Goal: Transaction & Acquisition: Register for event/course

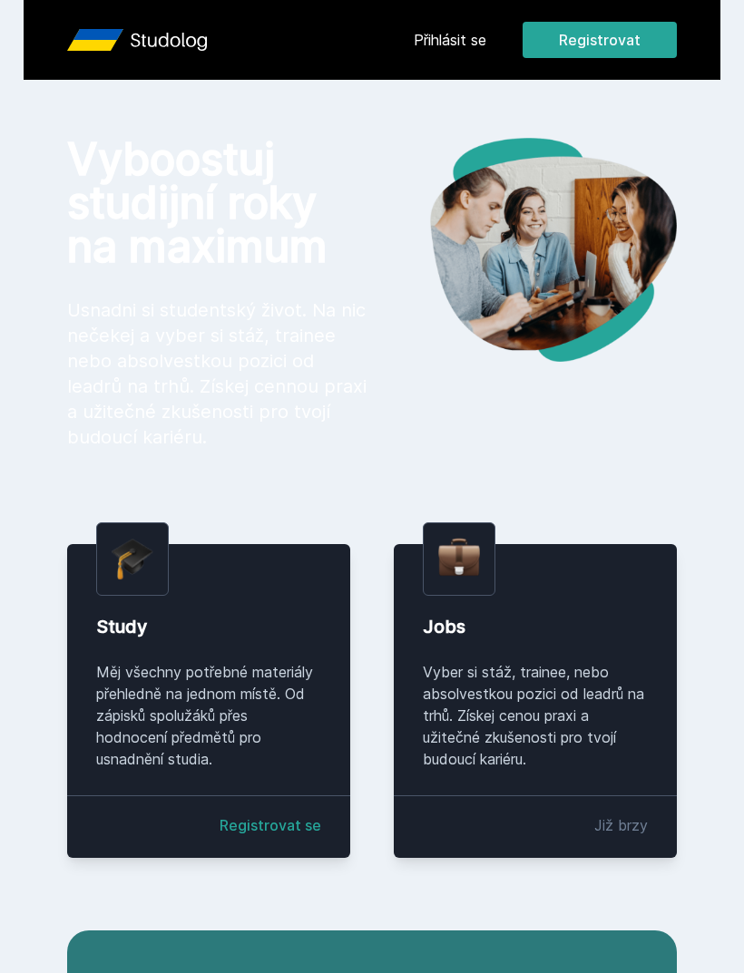
click at [671, 44] on button "Registrovat" at bounding box center [599, 40] width 154 height 36
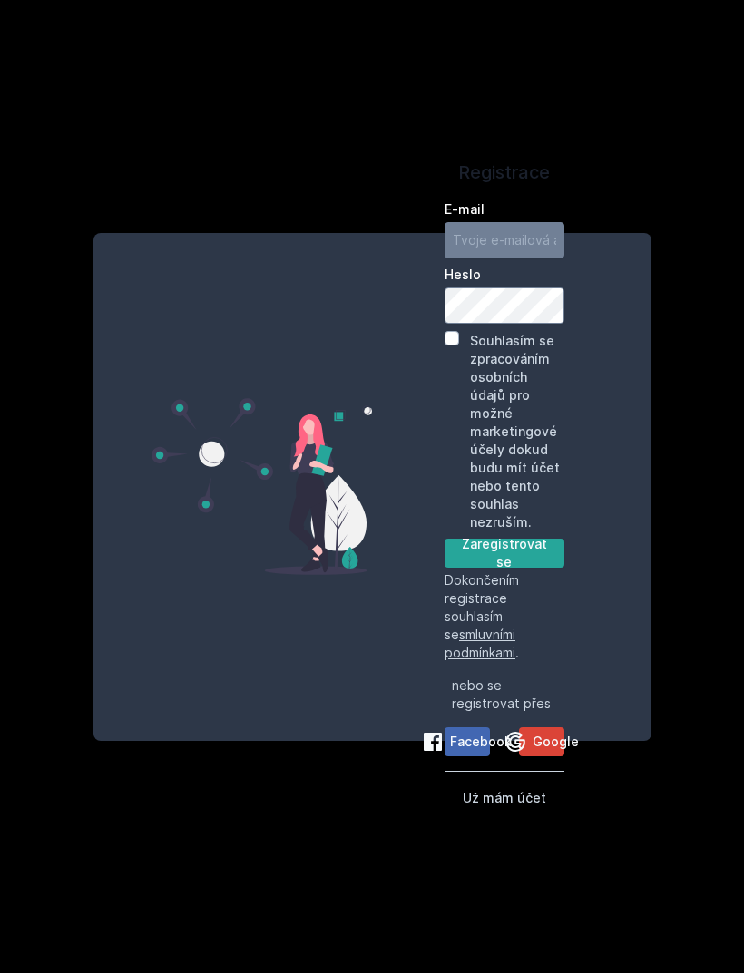
click at [555, 751] on span "Google" at bounding box center [555, 742] width 46 height 18
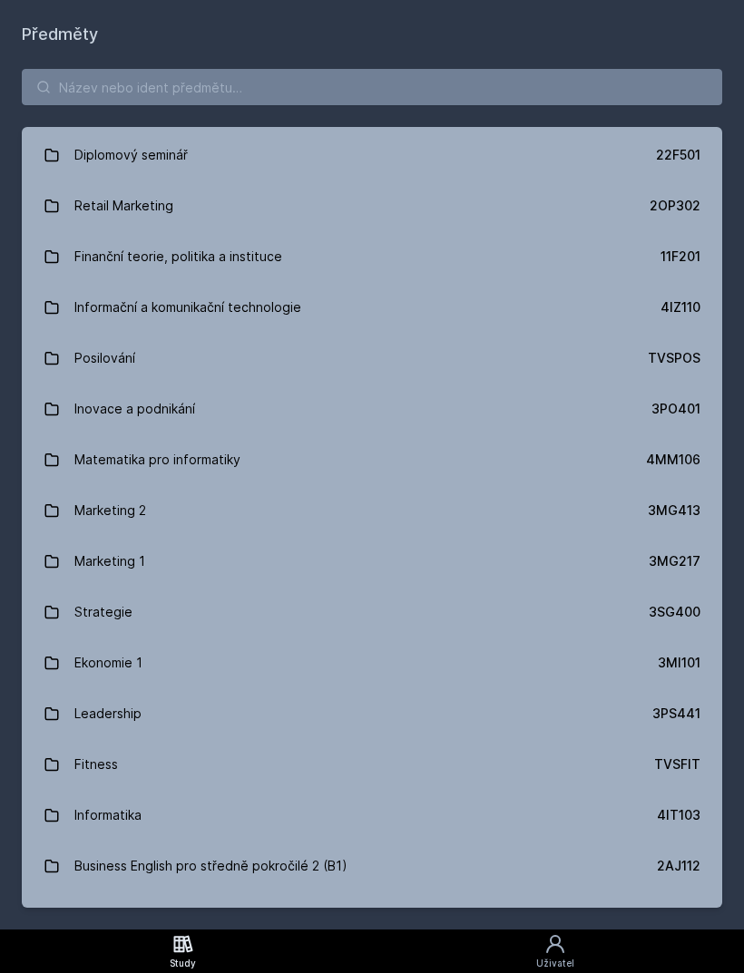
scroll to position [1166, 0]
click at [524, 294] on link "Informační a komunikační technologie 4IZ110" at bounding box center [372, 306] width 700 height 51
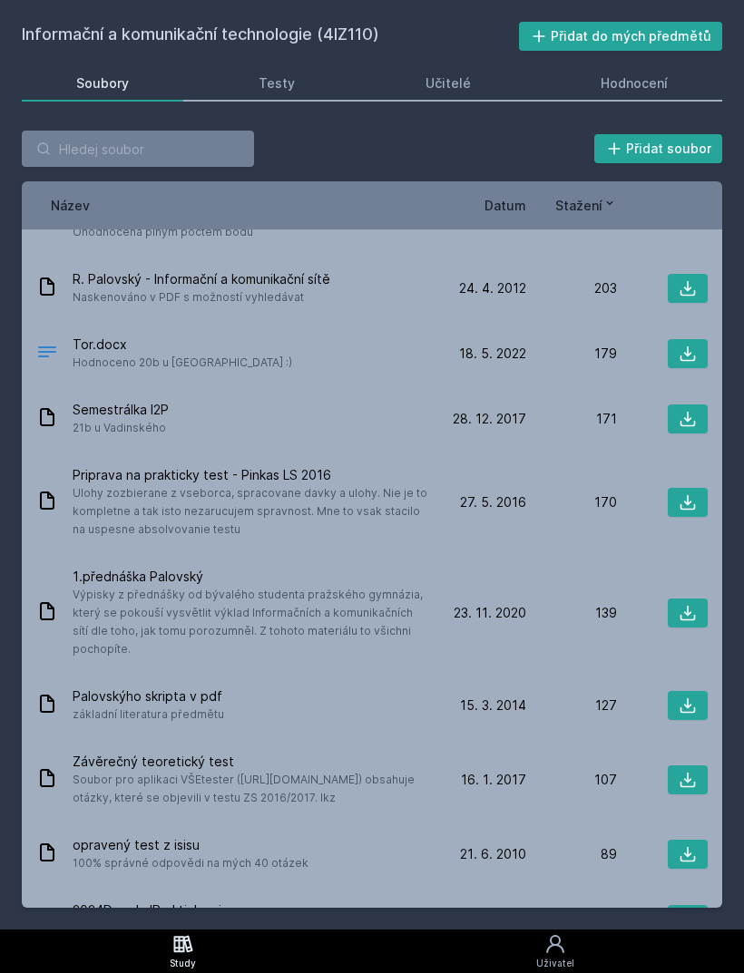
scroll to position [453, 0]
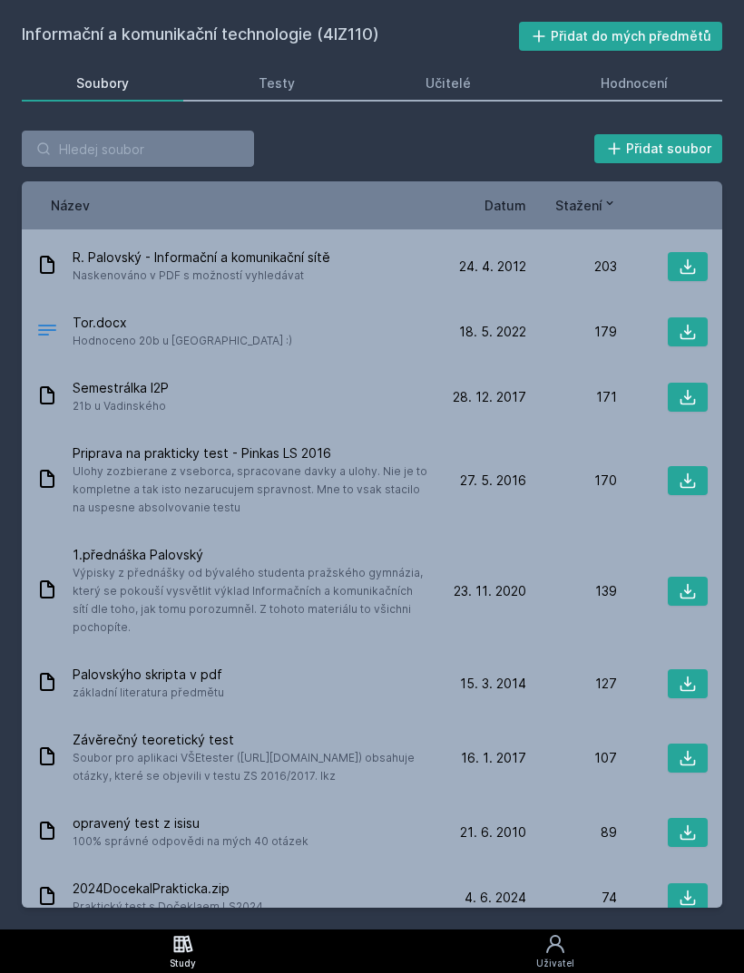
click at [358, 580] on span "Výpisky z přednášky od bývalého studenta pražského gymnázia, který se pokouší v…" at bounding box center [250, 600] width 355 height 73
click at [362, 568] on span "Výpisky z přednášky od bývalého studenta pražského gymnázia, který se pokouší v…" at bounding box center [250, 600] width 355 height 73
click at [41, 599] on icon at bounding box center [47, 590] width 22 height 22
click at [695, 587] on icon at bounding box center [687, 591] width 18 height 18
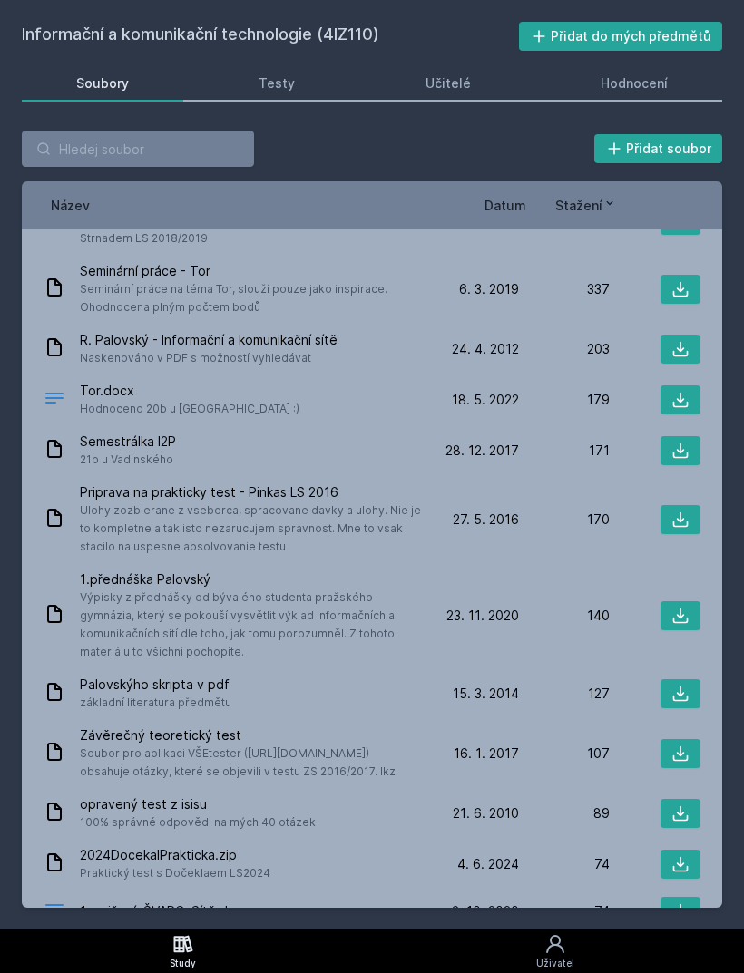
scroll to position [277, 0]
click at [500, 336] on div "24. 4. 12 24. 4. 2012 203" at bounding box center [564, 348] width 272 height 29
click at [688, 339] on icon at bounding box center [680, 348] width 18 height 18
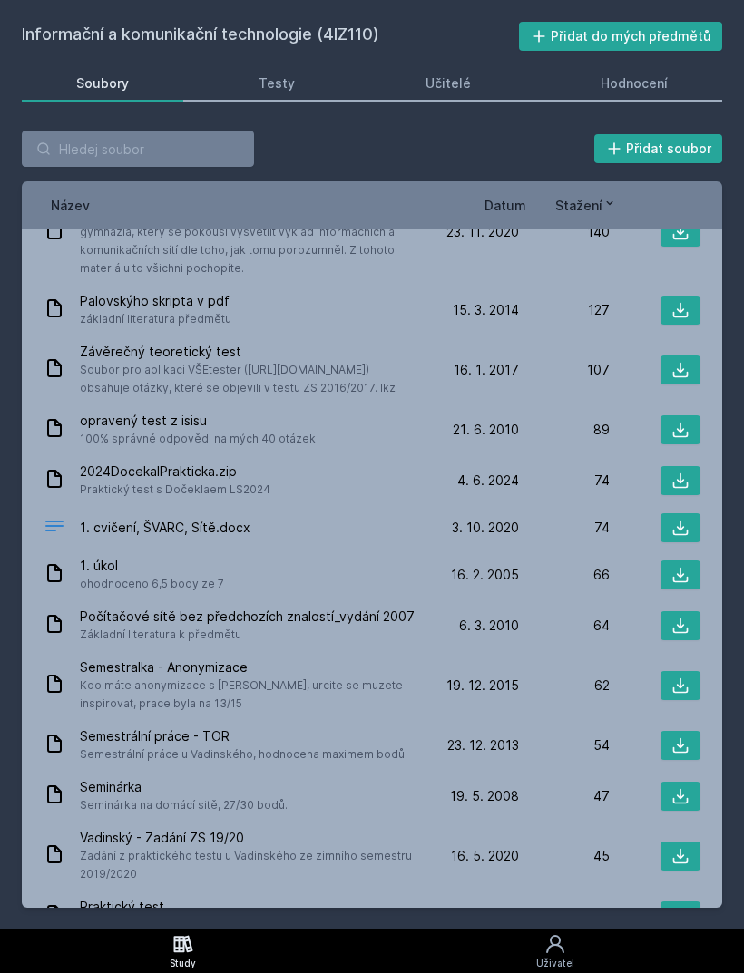
scroll to position [663, 0]
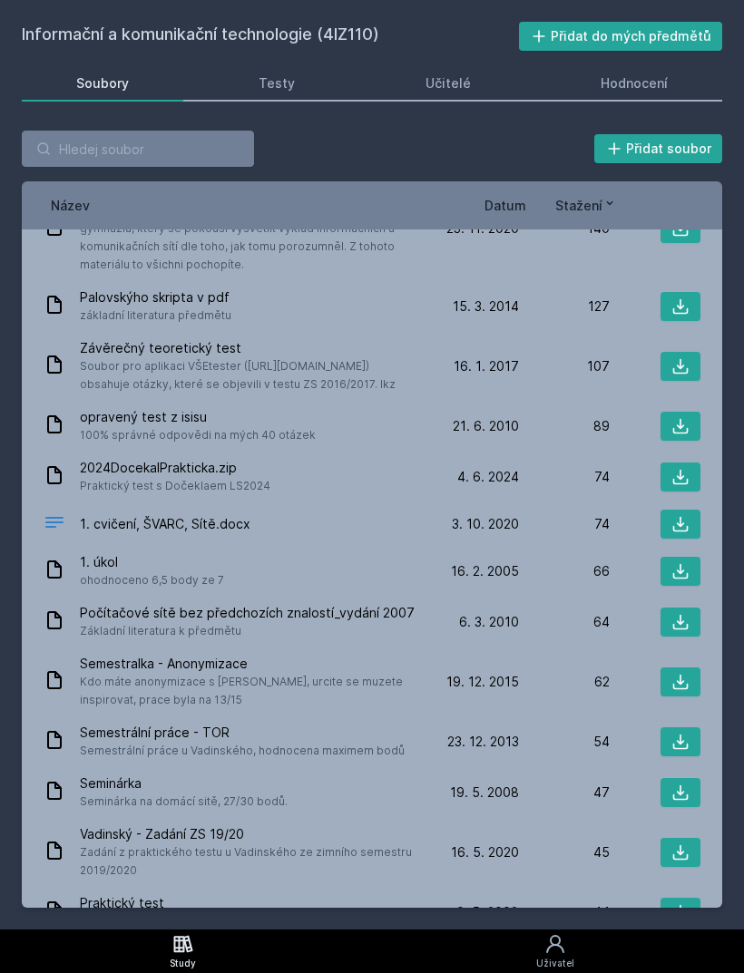
click at [678, 579] on icon at bounding box center [680, 571] width 18 height 18
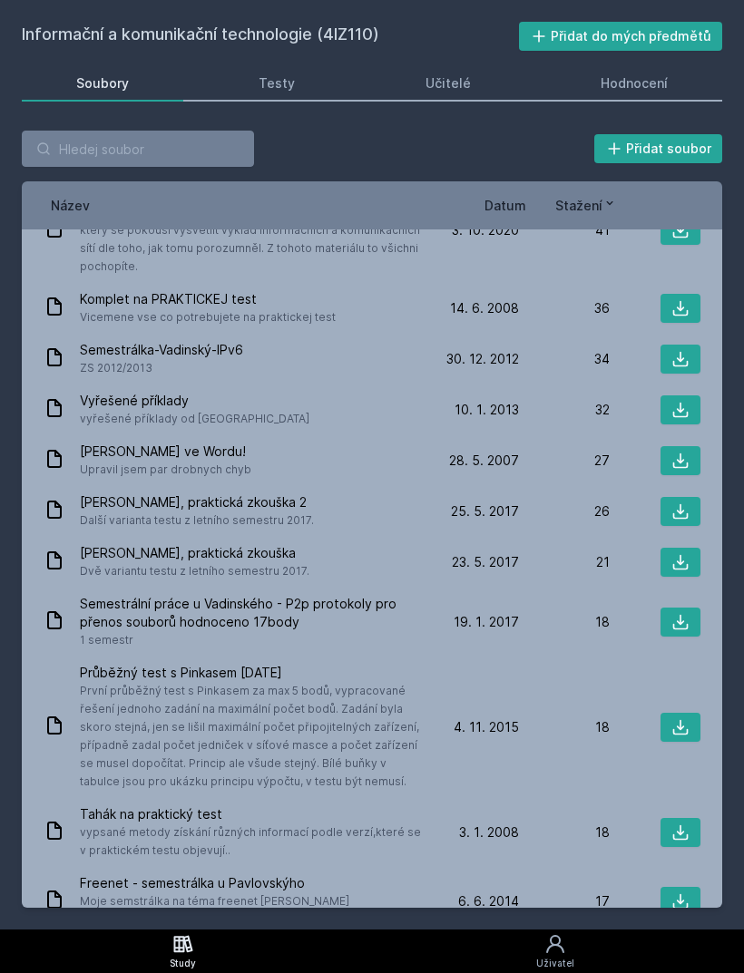
scroll to position [1422, 0]
click at [93, 144] on input "search" at bounding box center [138, 149] width 232 height 36
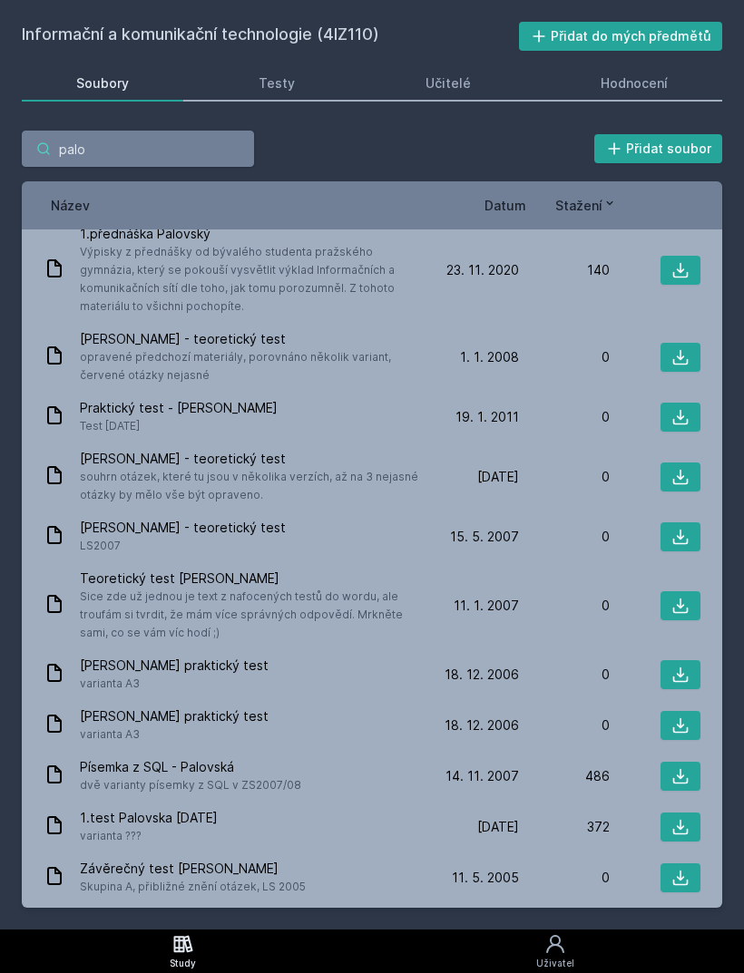
scroll to position [327, 0]
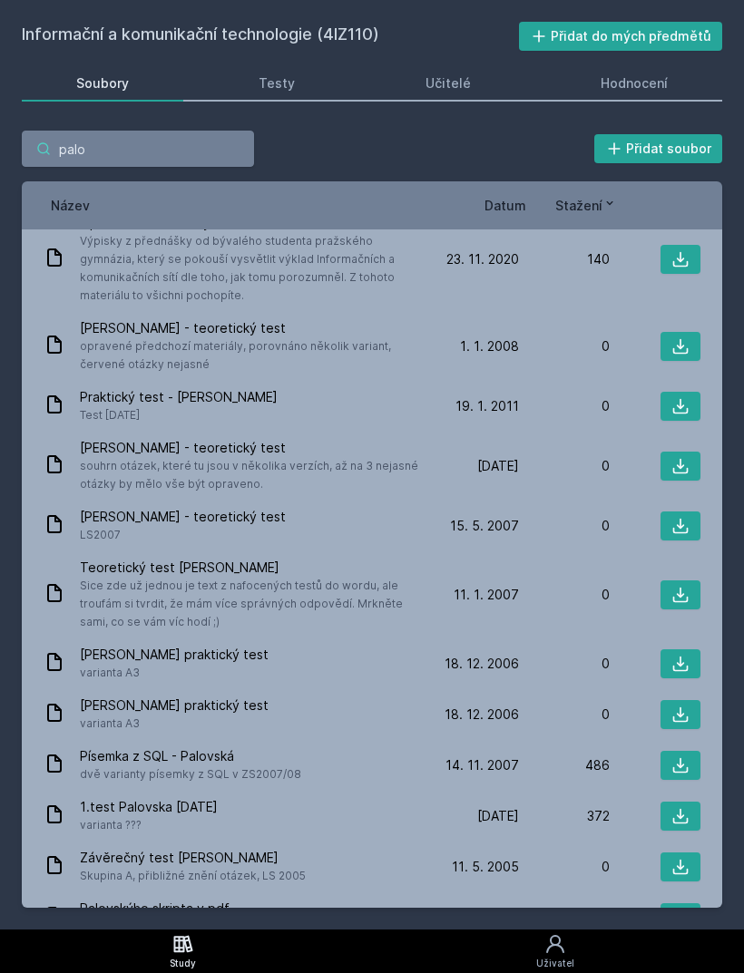
type input "palo"
click at [510, 197] on span "Datum" at bounding box center [505, 205] width 42 height 19
click at [512, 209] on icon at bounding box center [518, 203] width 15 height 15
click at [523, 198] on icon at bounding box center [518, 203] width 15 height 15
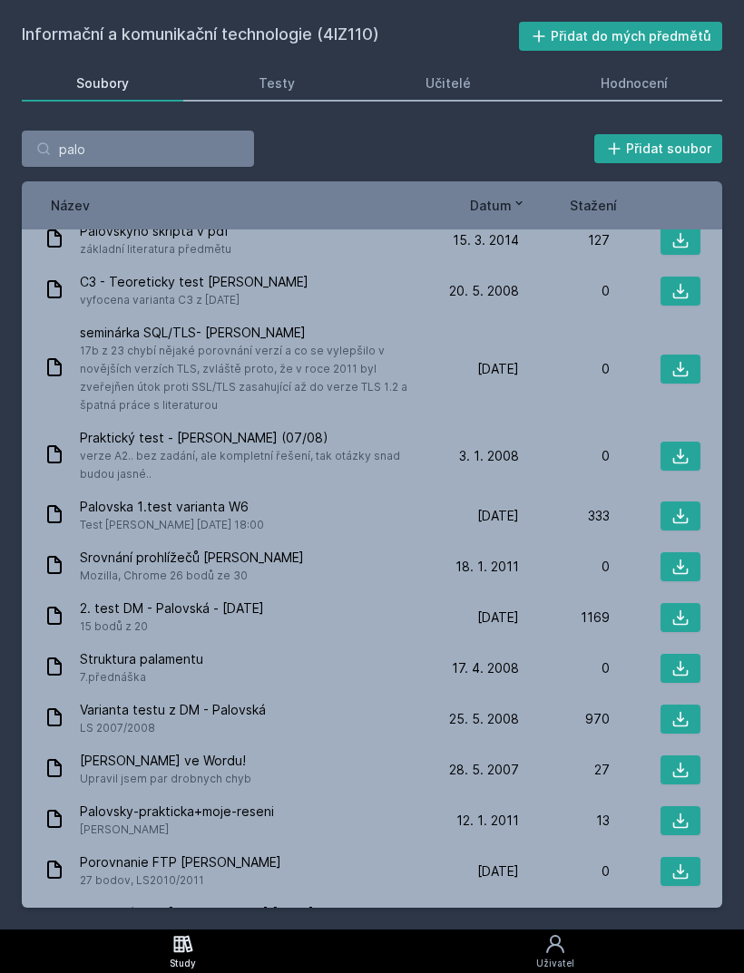
scroll to position [0, 0]
